Goal: Transaction & Acquisition: Purchase product/service

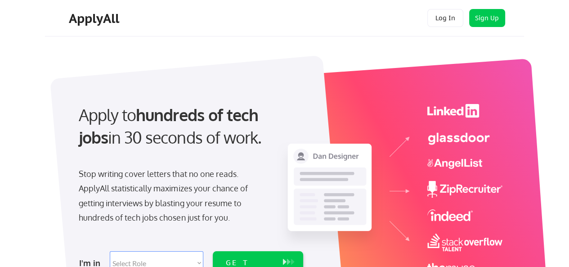
click at [191, 182] on div "Stop writing cover letters that no one reads. ApplyAll statistically maximizes …" at bounding box center [171, 195] width 185 height 58
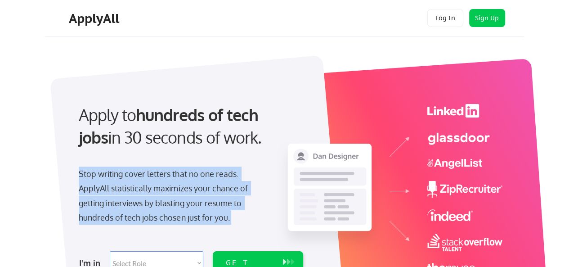
click at [191, 182] on div "Stop writing cover letters that no one reads. ApplyAll statistically maximizes …" at bounding box center [171, 195] width 185 height 58
click at [218, 182] on div "Stop writing cover letters that no one reads. ApplyAll statistically maximizes …" at bounding box center [171, 195] width 185 height 58
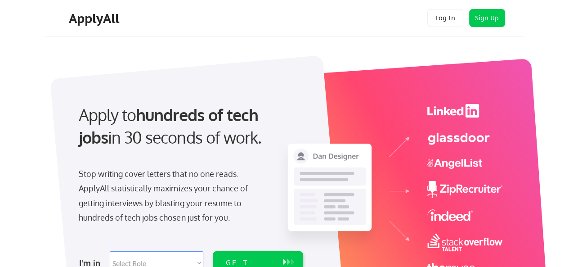
click at [98, 18] on div "ApplyAll" at bounding box center [95, 18] width 53 height 15
click at [93, 23] on div "ApplyAll" at bounding box center [95, 18] width 53 height 15
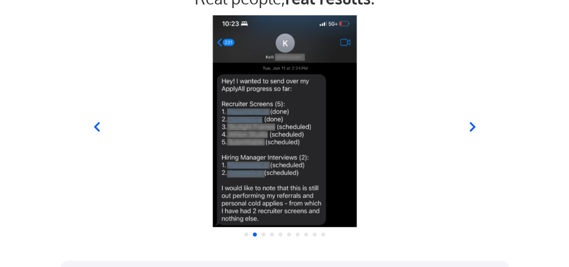
scroll to position [893, 0]
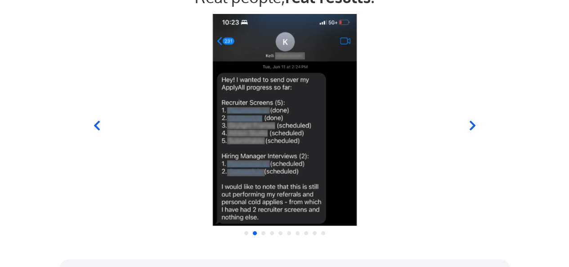
click at [472, 122] on icon at bounding box center [472, 125] width 6 height 9
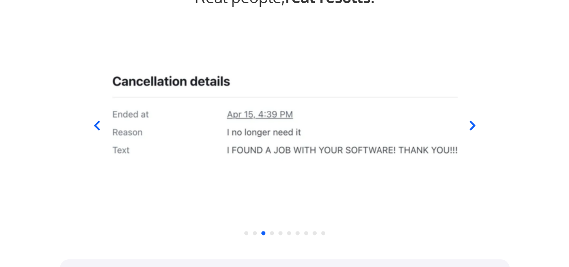
click at [28, 172] on div "Real people, real results ." at bounding box center [284, 119] width 569 height 274
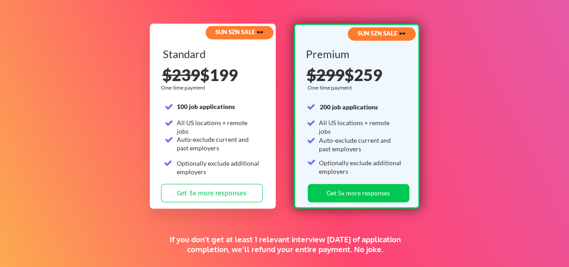
scroll to position [1421, 0]
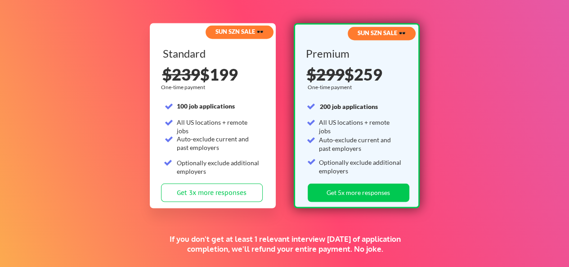
click at [173, 58] on div "Standard" at bounding box center [212, 53] width 98 height 11
click at [199, 56] on div "Standard" at bounding box center [212, 53] width 98 height 11
click at [185, 103] on strong "100 job applications" at bounding box center [206, 106] width 58 height 8
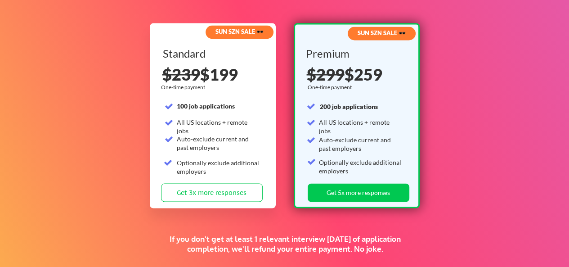
click at [185, 103] on strong "100 job applications" at bounding box center [206, 106] width 58 height 8
click at [194, 87] on div "One-time payment" at bounding box center [184, 86] width 47 height 7
click at [342, 109] on strong "200 job applications" at bounding box center [349, 106] width 58 height 8
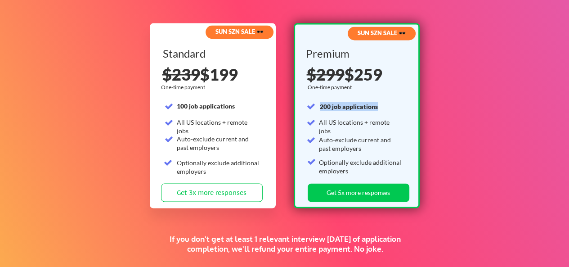
click at [342, 109] on strong "200 job applications" at bounding box center [349, 106] width 58 height 8
click at [354, 122] on div "All US locations + remote jobs" at bounding box center [360, 126] width 83 height 18
click at [365, 122] on div "All US locations + remote jobs" at bounding box center [360, 126] width 83 height 18
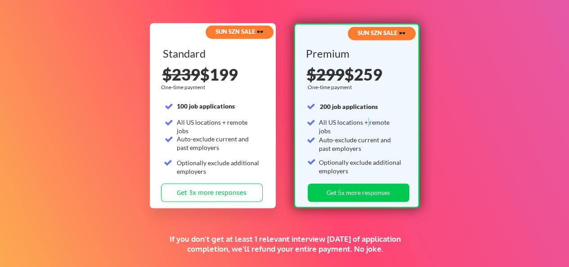
click at [365, 122] on div "All US locations + remote jobs" at bounding box center [360, 126] width 83 height 18
click at [348, 139] on div "Auto-exclude current and past employers" at bounding box center [360, 144] width 83 height 18
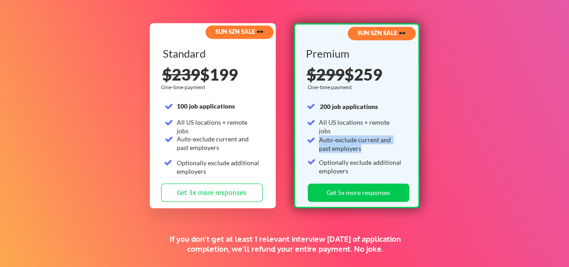
click at [362, 138] on div "Auto-exclude current and past employers" at bounding box center [360, 144] width 83 height 18
click at [347, 138] on div "Auto-exclude current and past employers" at bounding box center [360, 144] width 83 height 18
click at [487, 102] on div "Supercharge your job search for the price of a nice dinner. SUN SZN SALE 🕶️ Sta…" at bounding box center [284, 104] width 569 height 383
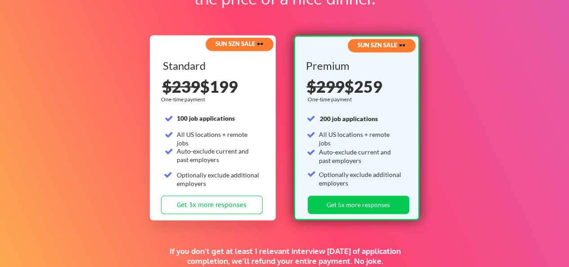
scroll to position [1410, 0]
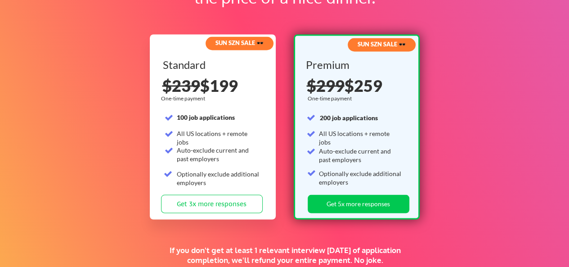
click at [88, 98] on div "Supercharge your job search for the price of a nice dinner. SUN SZN SALE 🕶️ Sta…" at bounding box center [284, 115] width 569 height 383
